Goal: Task Accomplishment & Management: Use online tool/utility

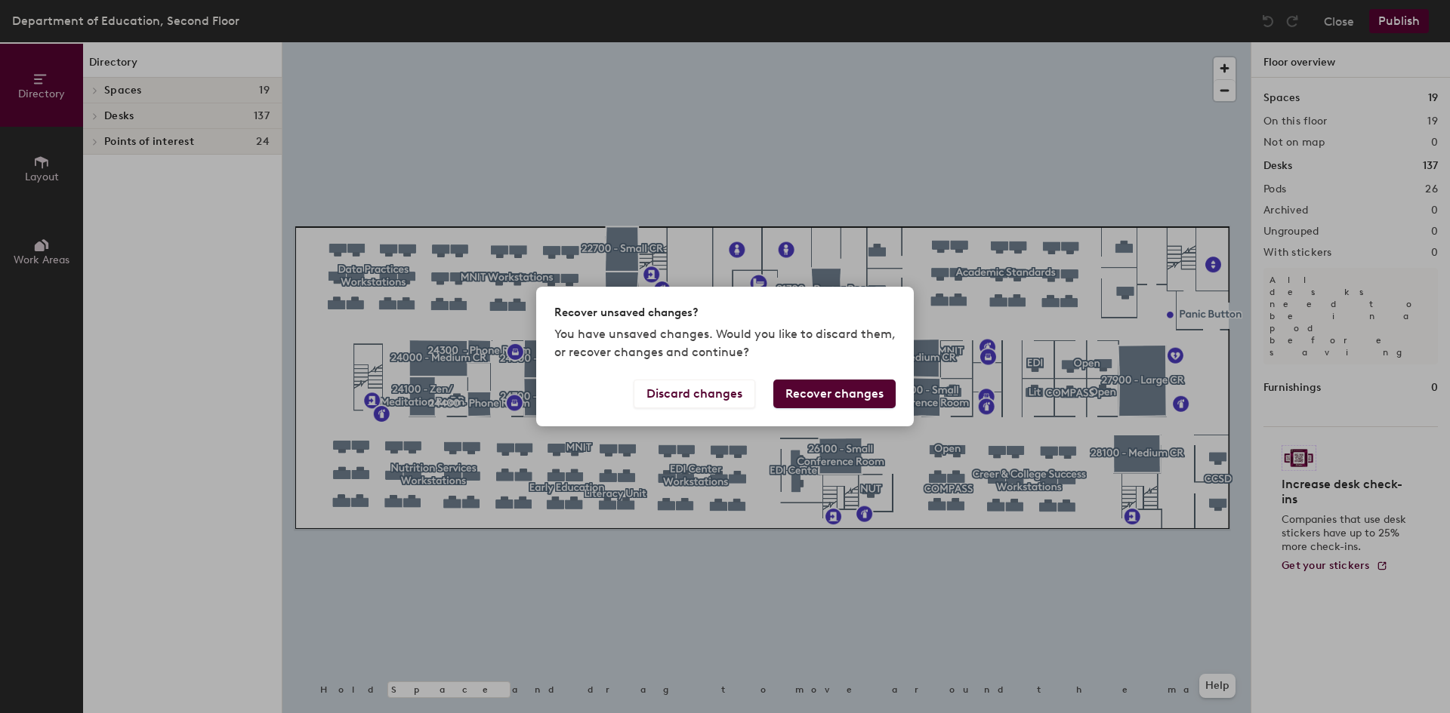
click at [840, 390] on button "Recover changes" at bounding box center [834, 394] width 122 height 29
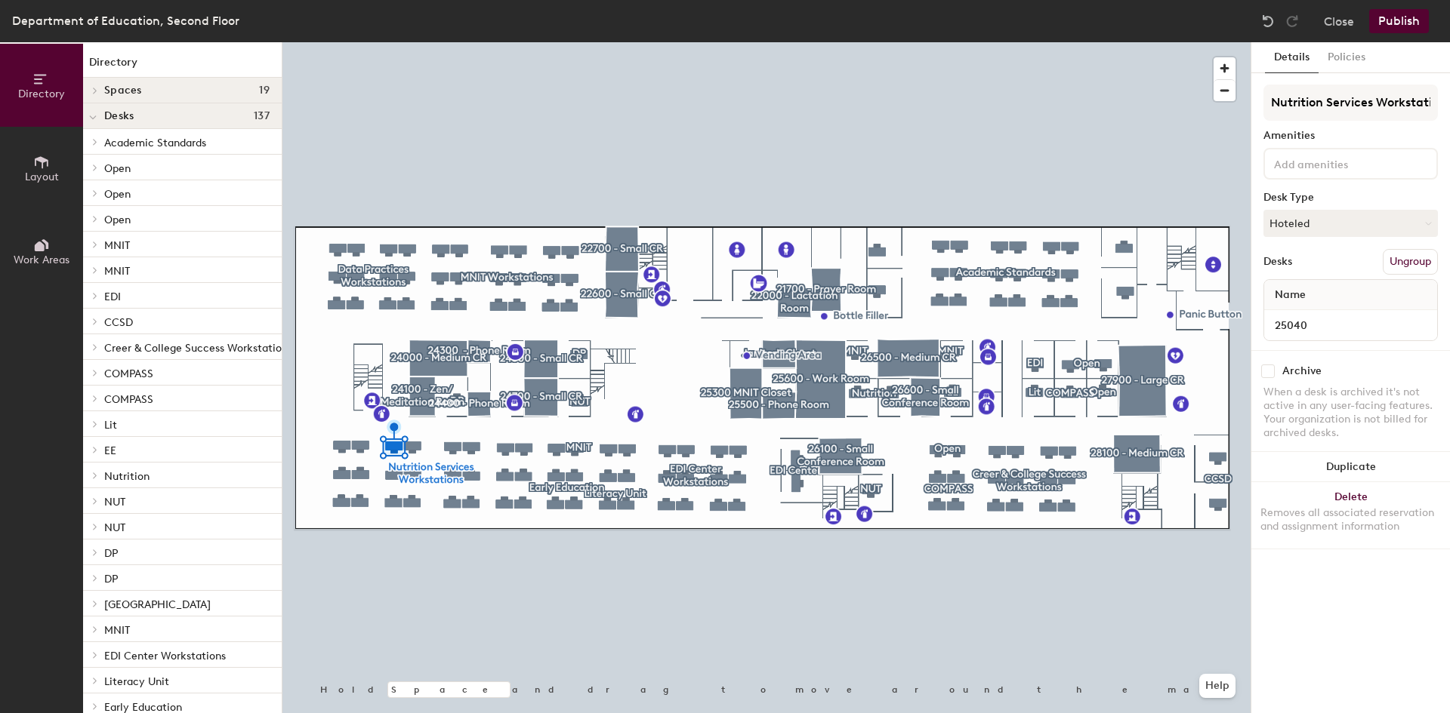
click at [472, 42] on div at bounding box center [766, 42] width 968 height 0
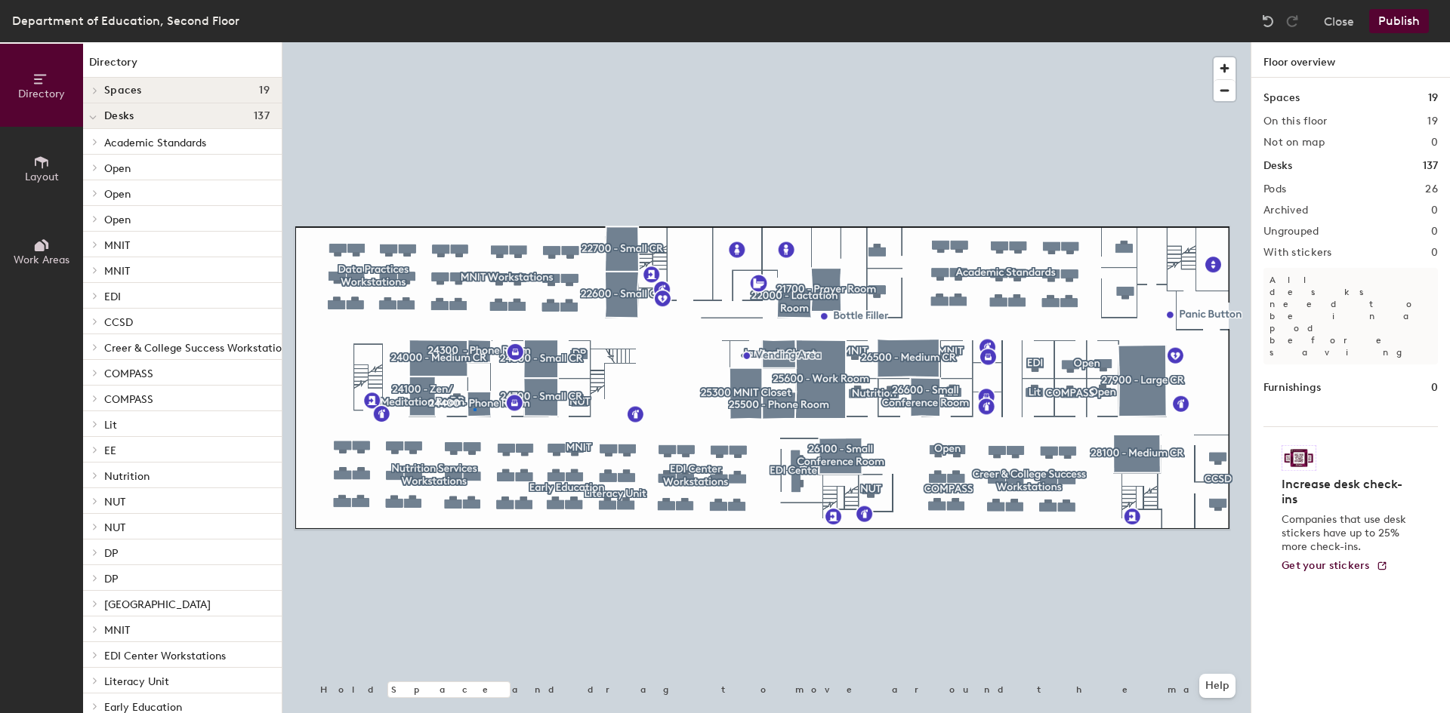
click at [473, 42] on div at bounding box center [766, 42] width 968 height 0
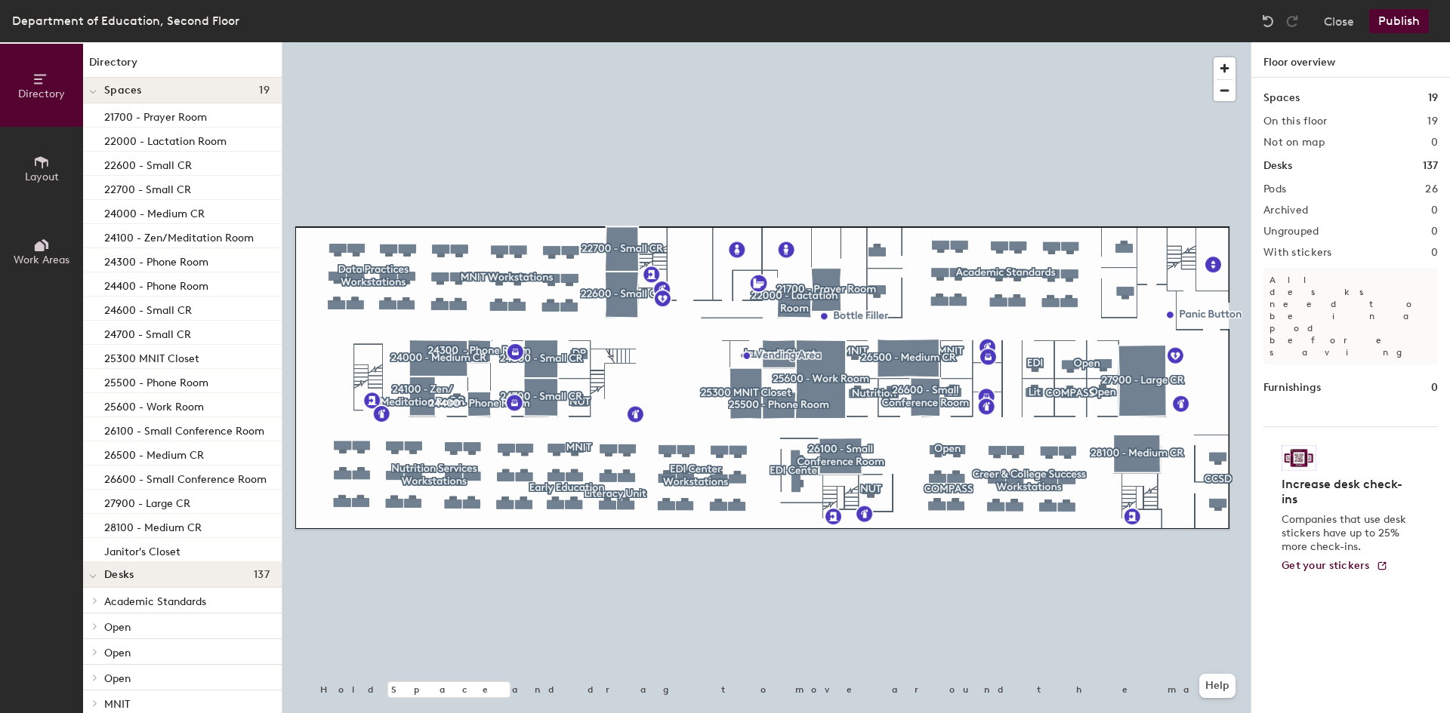
click at [571, 42] on div at bounding box center [766, 42] width 968 height 0
click at [679, 42] on div at bounding box center [766, 42] width 968 height 0
click at [579, 42] on div at bounding box center [766, 42] width 968 height 0
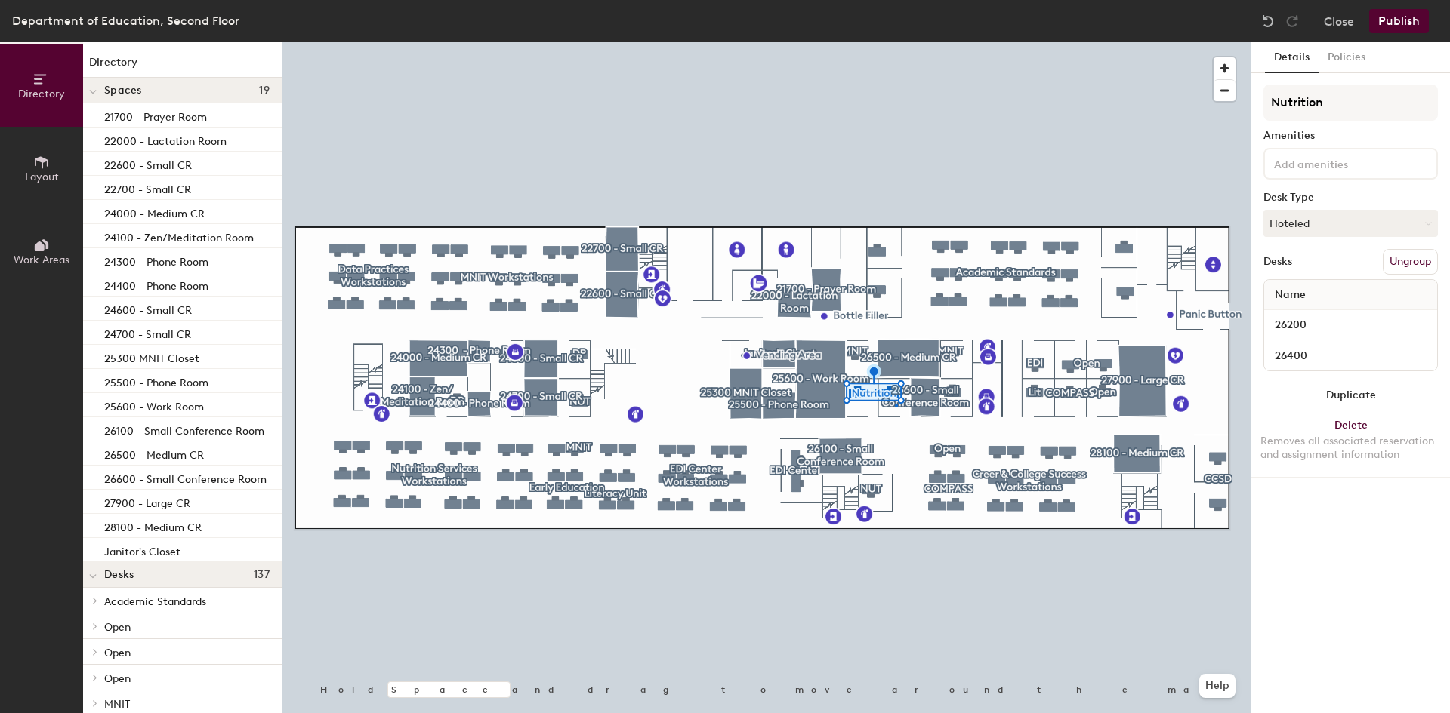
click at [895, 42] on div at bounding box center [766, 42] width 968 height 0
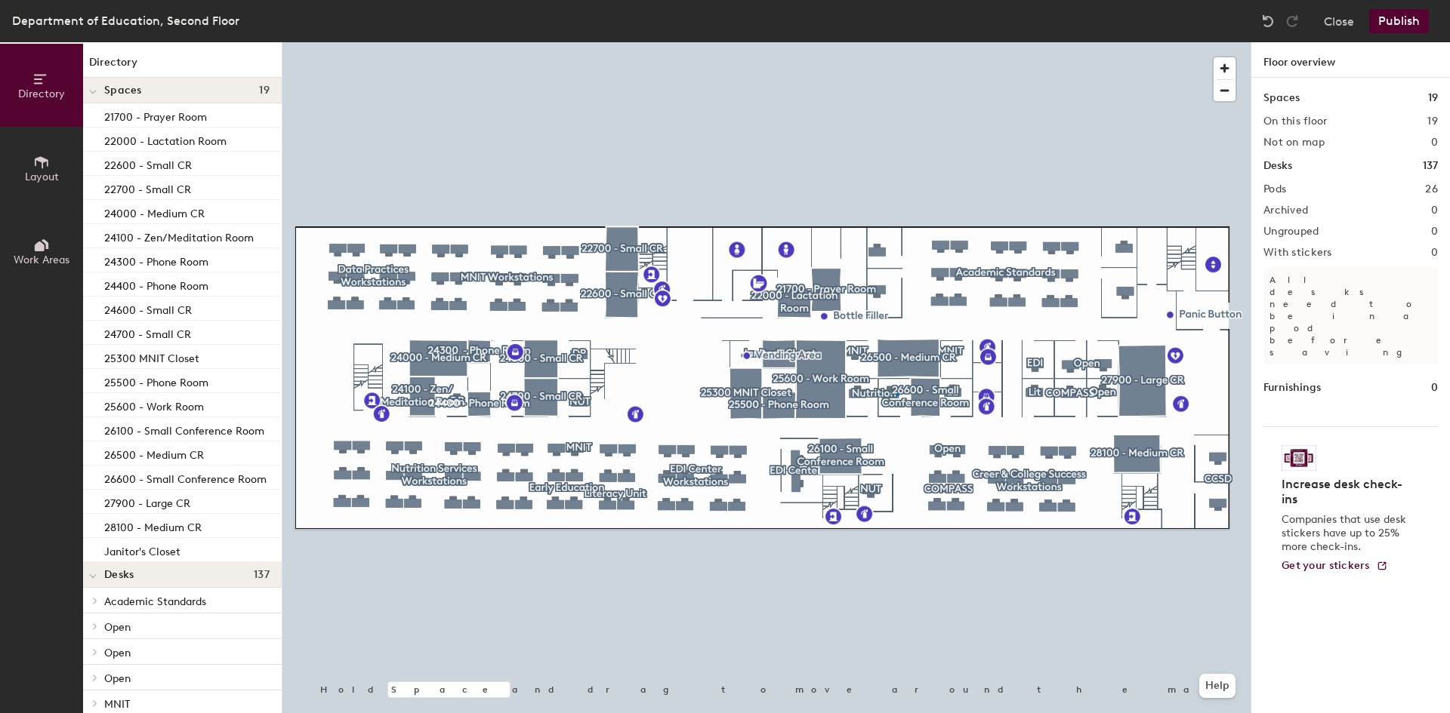
click at [896, 42] on div at bounding box center [766, 42] width 968 height 0
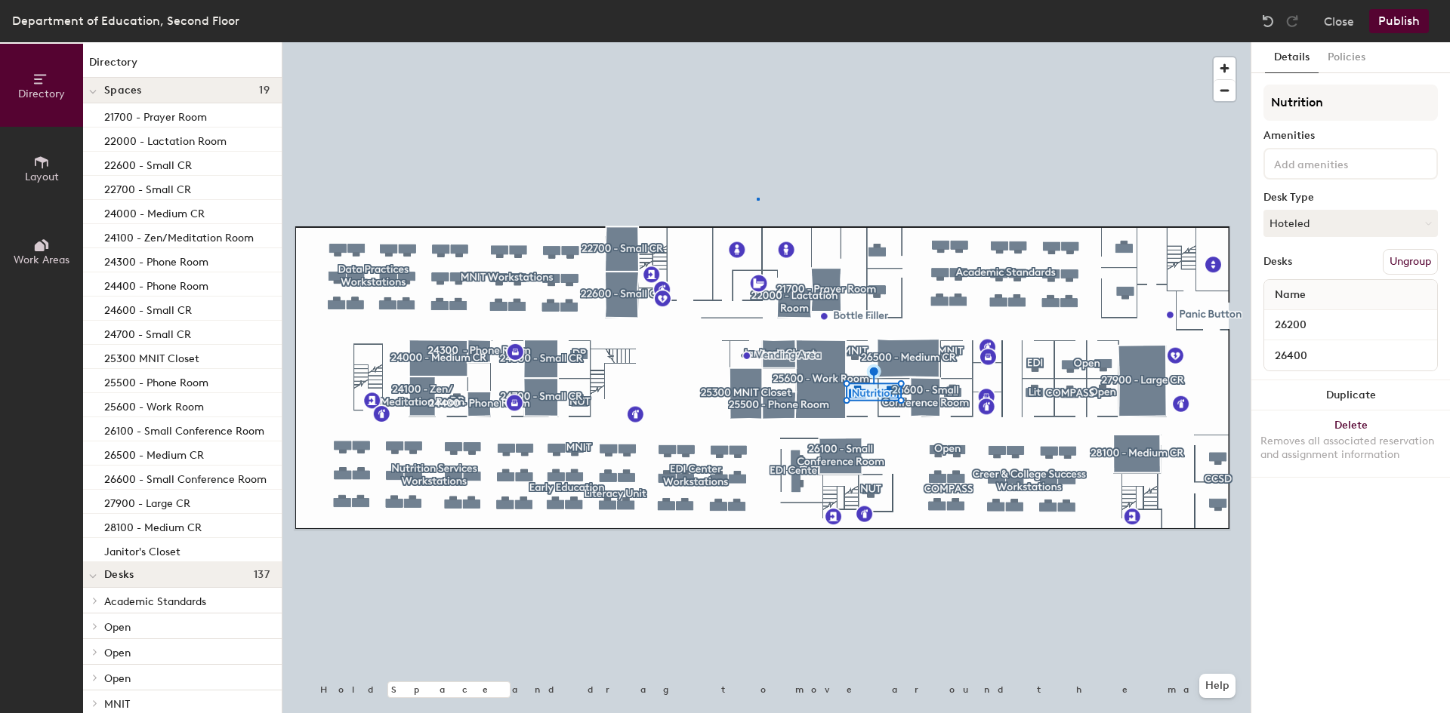
click at [756, 42] on div at bounding box center [766, 42] width 968 height 0
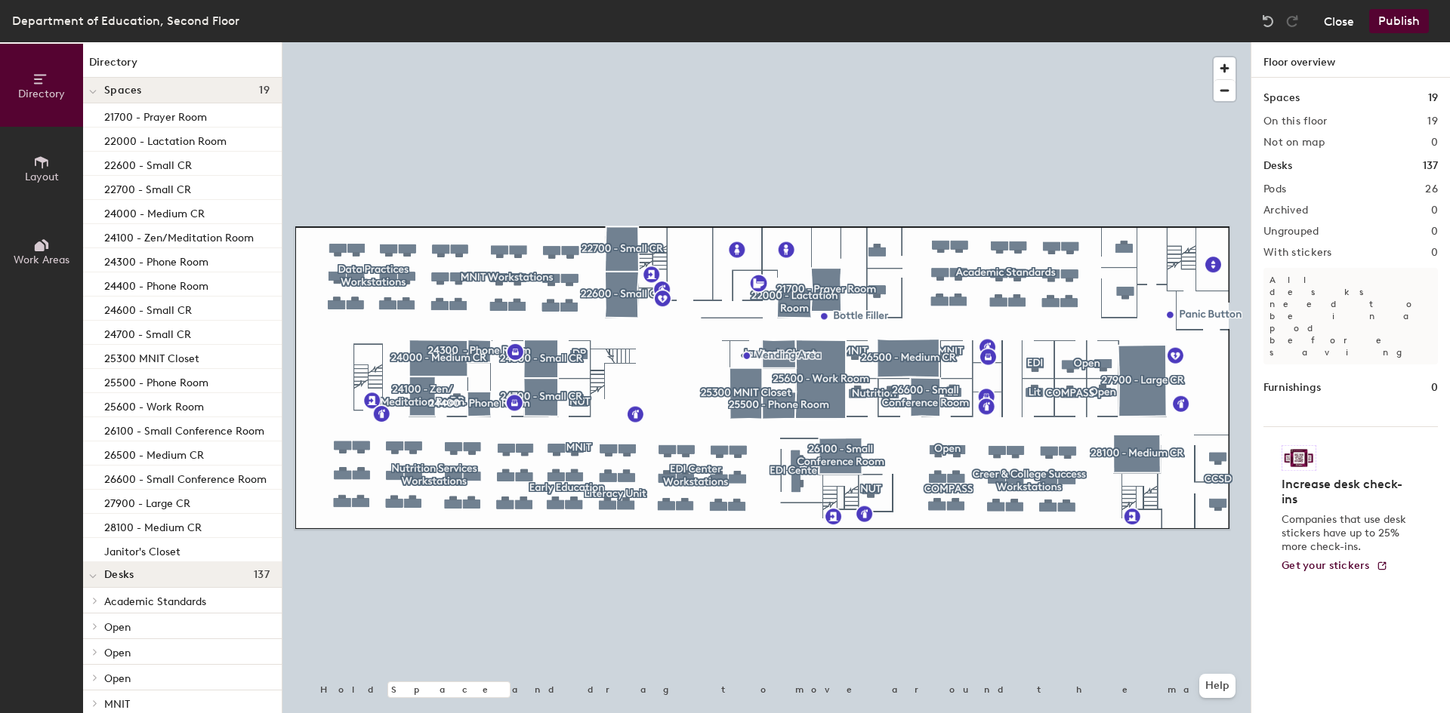
click at [1339, 20] on button "Close" at bounding box center [1338, 21] width 30 height 24
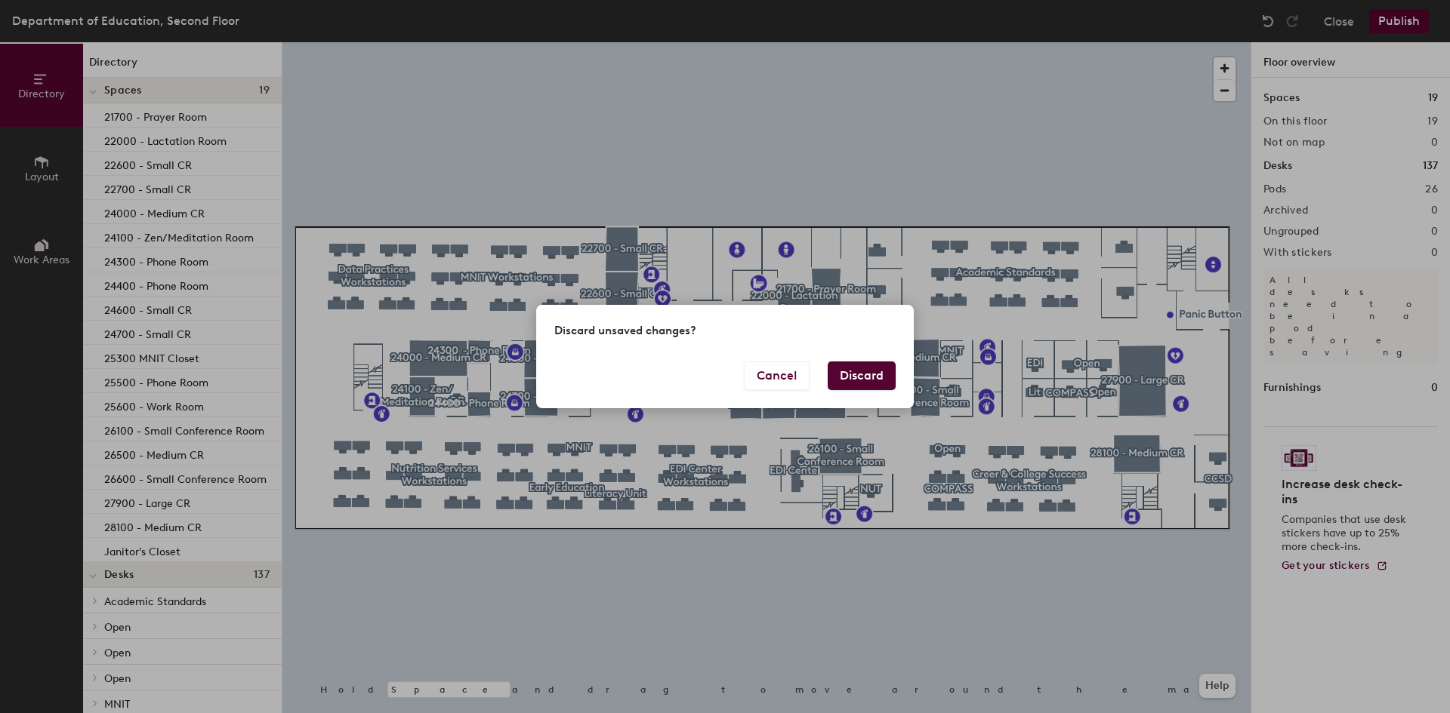
click at [872, 371] on button "Discard" at bounding box center [861, 376] width 68 height 29
